Goal: Find specific page/section: Find specific page/section

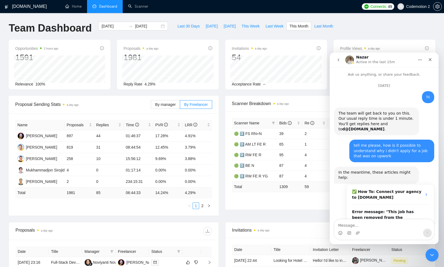
scroll to position [515, 0]
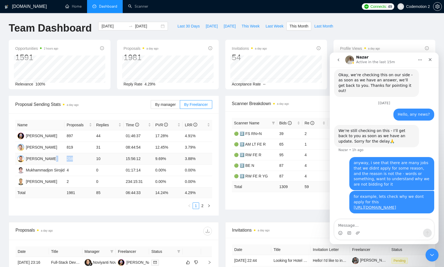
drag, startPoint x: 77, startPoint y: 158, endPoint x: 59, endPoint y: 158, distance: 18.0
click at [59, 158] on tr "[PERSON_NAME] 258 10 15:56:12 9.69% 3.88%" at bounding box center [113, 158] width 197 height 11
drag, startPoint x: 197, startPoint y: 157, endPoint x: 186, endPoint y: 157, distance: 11.4
click at [186, 157] on td "3.88%" at bounding box center [198, 158] width 30 height 11
click at [200, 161] on td "3.88%" at bounding box center [198, 158] width 30 height 11
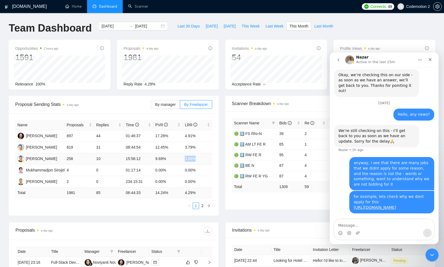
drag, startPoint x: 203, startPoint y: 159, endPoint x: 183, endPoint y: 159, distance: 20.4
click at [183, 159] on td "3.88%" at bounding box center [198, 158] width 30 height 11
click at [191, 159] on td "3.88%" at bounding box center [198, 158] width 30 height 11
drag, startPoint x: 197, startPoint y: 159, endPoint x: 67, endPoint y: 157, distance: 130.7
click at [67, 157] on tr "[PERSON_NAME] 258 10 15:56:12 9.69% 3.88%" at bounding box center [113, 158] width 197 height 11
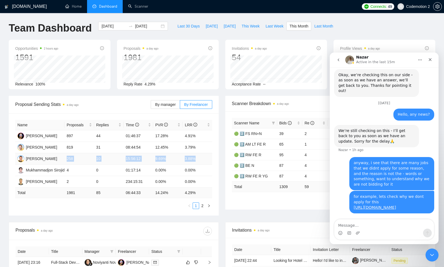
click at [155, 159] on td "9.69%" at bounding box center [168, 158] width 30 height 11
drag, startPoint x: 200, startPoint y: 159, endPoint x: 143, endPoint y: 158, distance: 56.4
click at [143, 159] on tr "[PERSON_NAME] 258 10 15:56:12 9.69% 3.88%" at bounding box center [113, 158] width 197 height 11
click at [78, 147] on td "819" at bounding box center [80, 147] width 30 height 11
drag, startPoint x: 67, startPoint y: 158, endPoint x: 78, endPoint y: 158, distance: 11.4
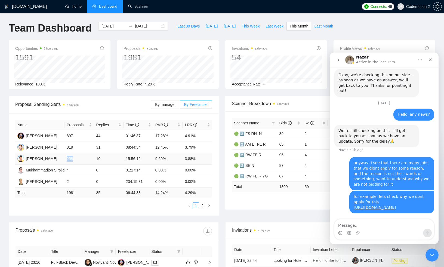
click at [79, 158] on td "258" at bounding box center [80, 158] width 30 height 11
click at [70, 159] on td "258" at bounding box center [80, 158] width 30 height 11
click at [39, 159] on div "[PERSON_NAME]" at bounding box center [41, 159] width 31 height 6
click at [44, 147] on div "[PERSON_NAME]" at bounding box center [41, 147] width 31 height 6
drag, startPoint x: 66, startPoint y: 158, endPoint x: 78, endPoint y: 158, distance: 11.7
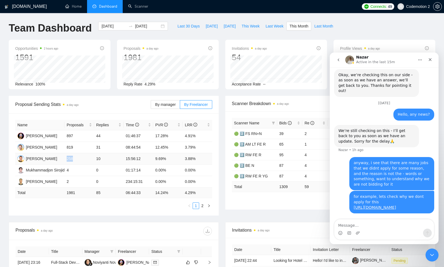
click at [78, 158] on td "258" at bounding box center [80, 158] width 30 height 11
drag, startPoint x: 78, startPoint y: 192, endPoint x: 65, endPoint y: 192, distance: 13.3
click at [65, 192] on td "1981" at bounding box center [80, 193] width 30 height 11
click at [68, 159] on td "258" at bounding box center [80, 158] width 30 height 11
drag, startPoint x: 126, startPoint y: 159, endPoint x: 139, endPoint y: 155, distance: 13.1
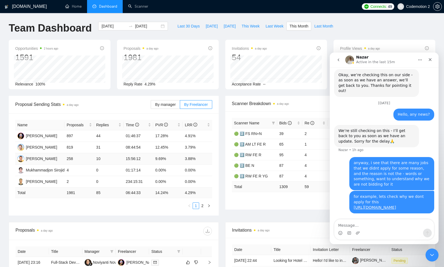
click at [139, 155] on td "15:56:12" at bounding box center [139, 158] width 30 height 11
click at [126, 160] on td "15:56:12" at bounding box center [139, 158] width 30 height 11
drag, startPoint x: 126, startPoint y: 160, endPoint x: 145, endPoint y: 160, distance: 19.6
click at [145, 160] on td "15:56:12" at bounding box center [139, 158] width 30 height 11
click at [135, 160] on td "15:56:12" at bounding box center [139, 158] width 30 height 11
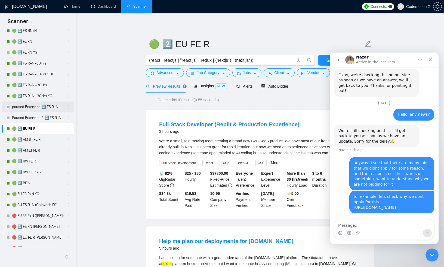
scroll to position [128, 0]
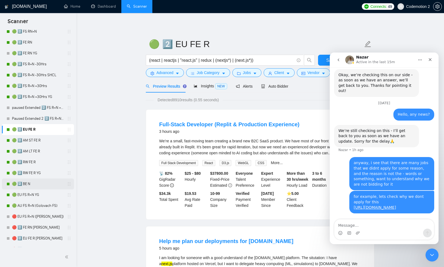
click at [33, 183] on link "🟢 2️⃣ BE N" at bounding box center [38, 184] width 52 height 11
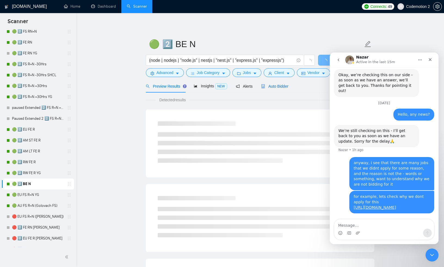
click at [278, 88] on span "Auto Bidder" at bounding box center [274, 86] width 27 height 4
